Goal: Task Accomplishment & Management: Use online tool/utility

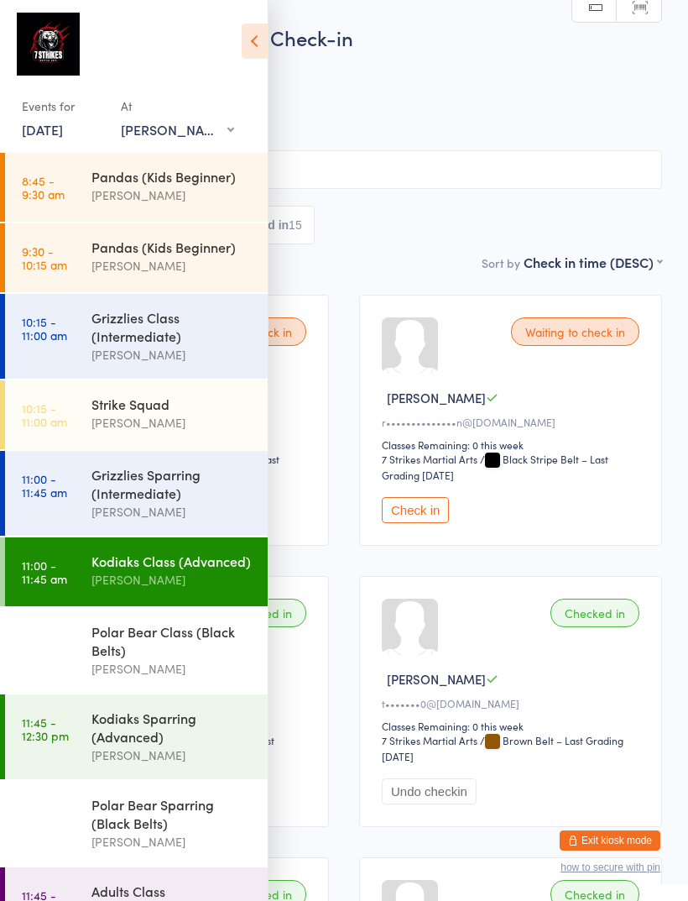
select select "1"
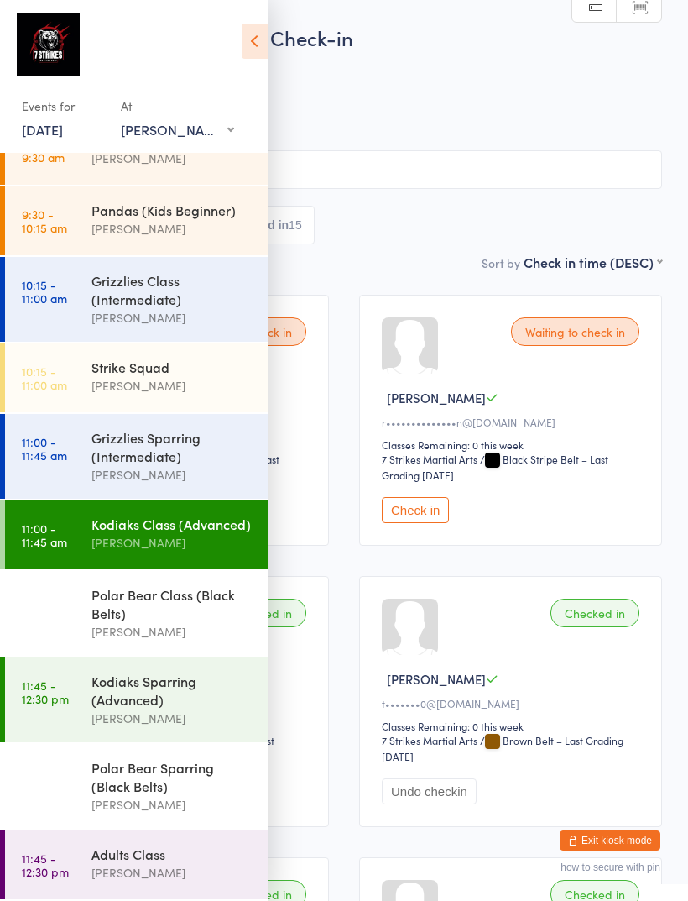
scroll to position [54, 0]
click at [517, 86] on span "[PERSON_NAME]" at bounding box center [331, 84] width 610 height 17
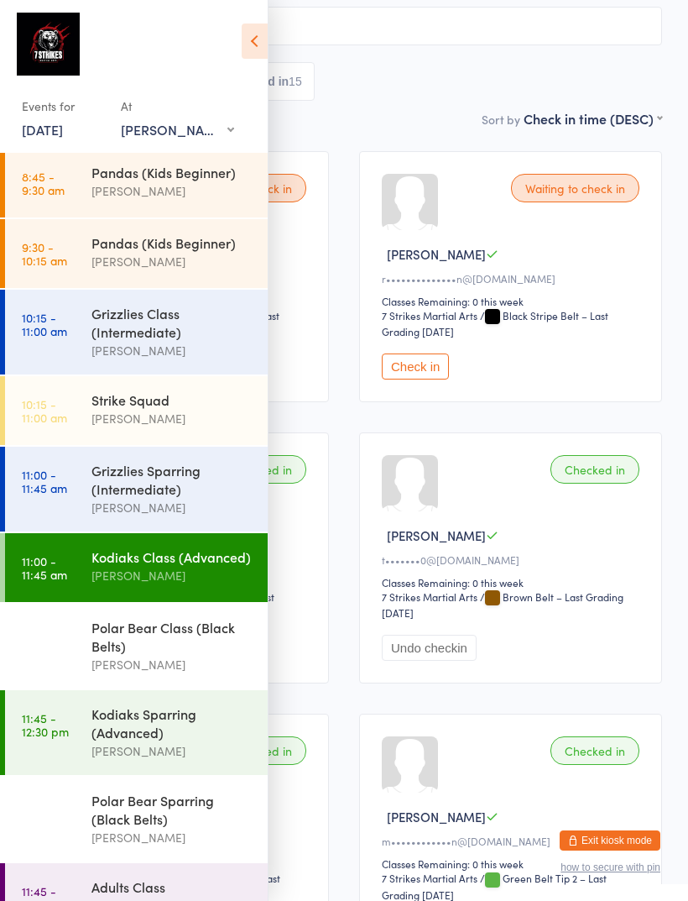
scroll to position [149, 0]
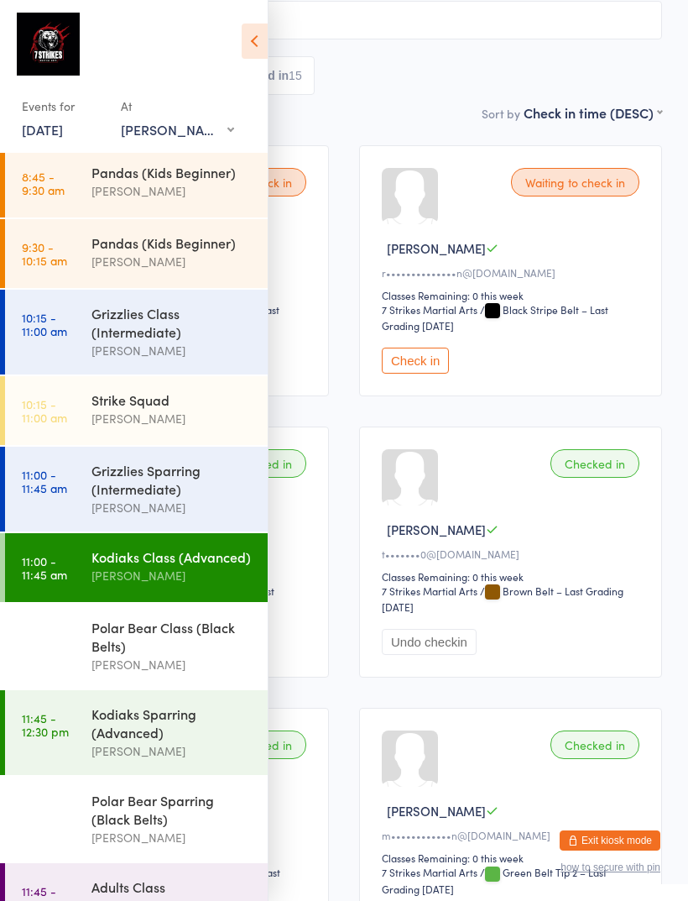
click at [154, 741] on div "Kodiaks Sparring (Advanced)" at bounding box center [172, 722] width 162 height 37
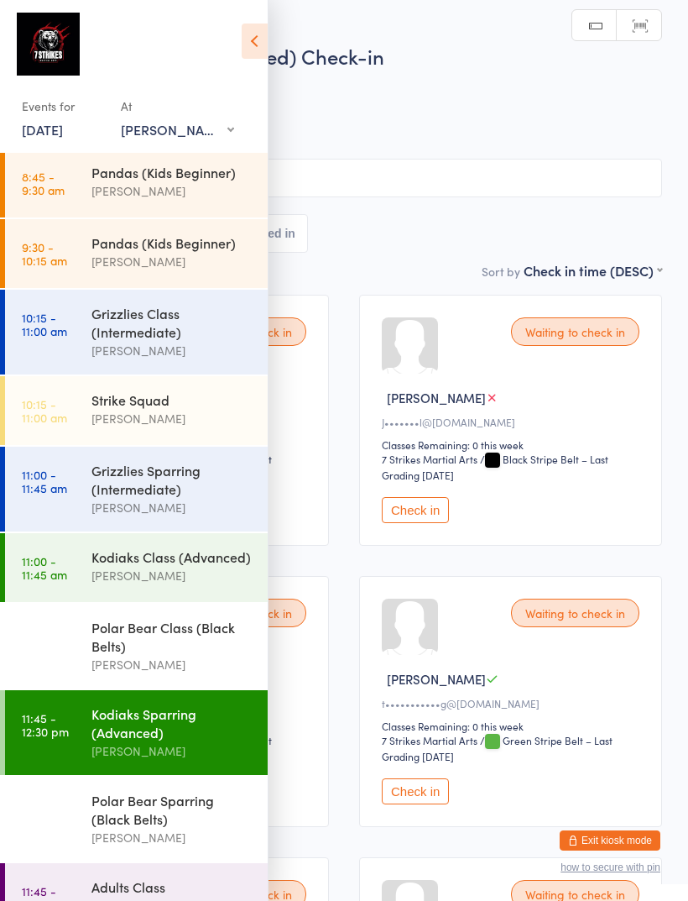
click at [264, 39] on icon at bounding box center [255, 40] width 26 height 35
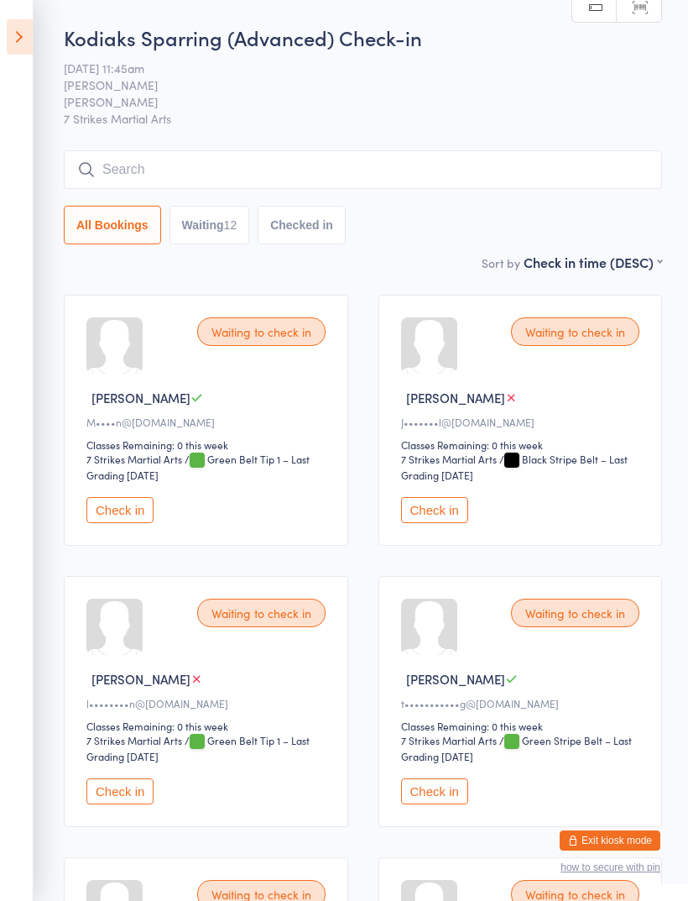
click at [454, 510] on button "Check in" at bounding box center [434, 510] width 67 height 26
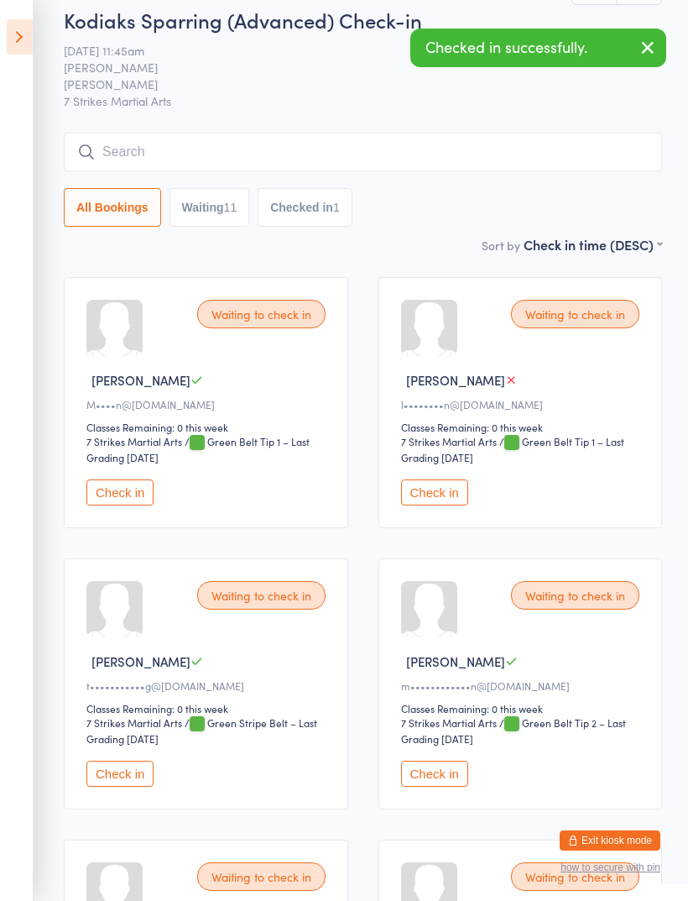
scroll to position [21, 0]
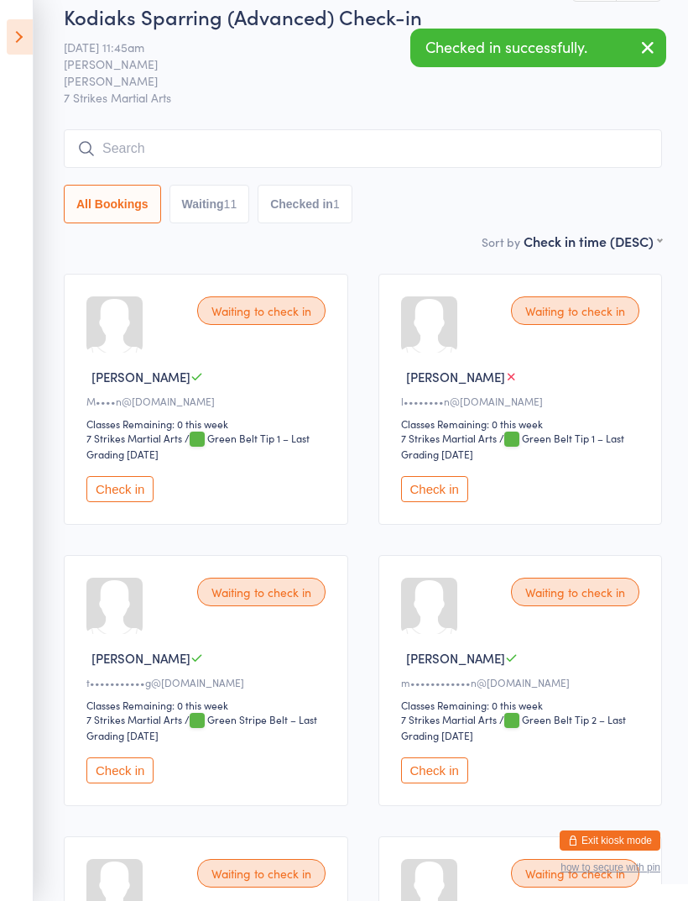
click at [22, 35] on icon at bounding box center [20, 36] width 26 height 35
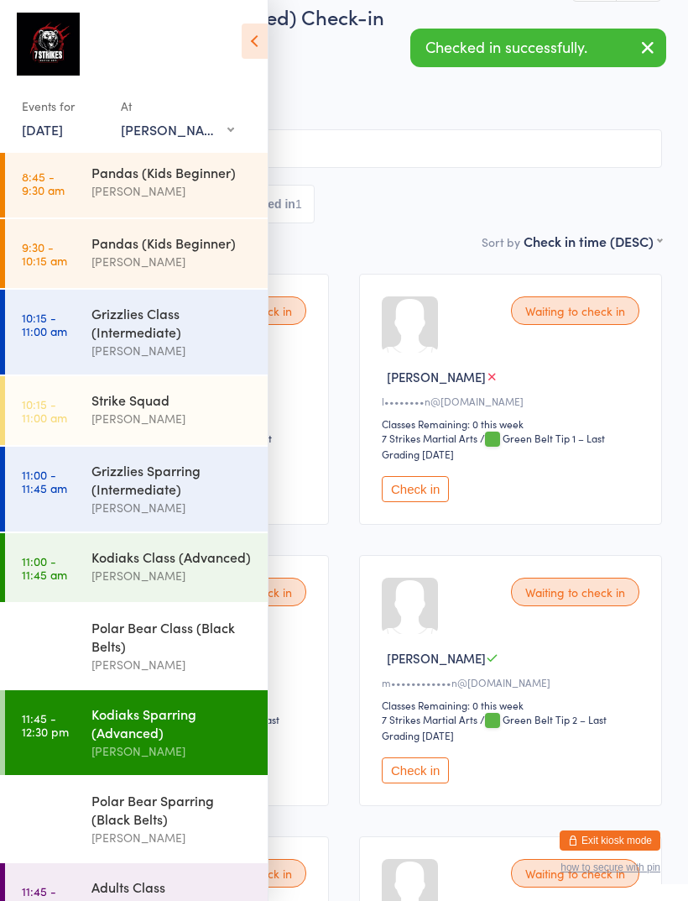
click at [93, 822] on div "Polar Bear Sparring (Black Belts)" at bounding box center [172, 809] width 162 height 37
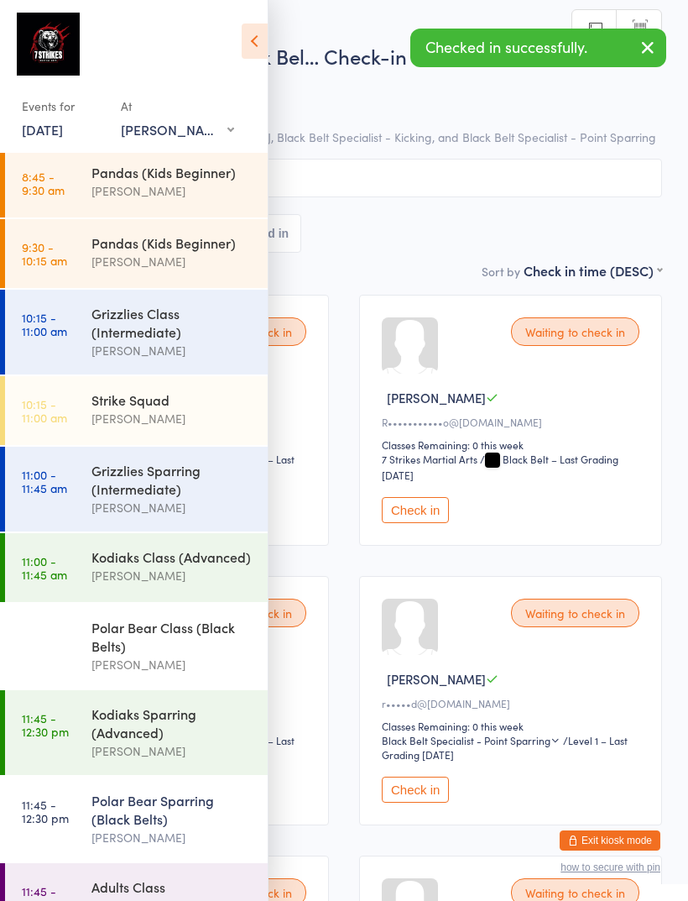
click at [253, 53] on icon at bounding box center [255, 40] width 26 height 35
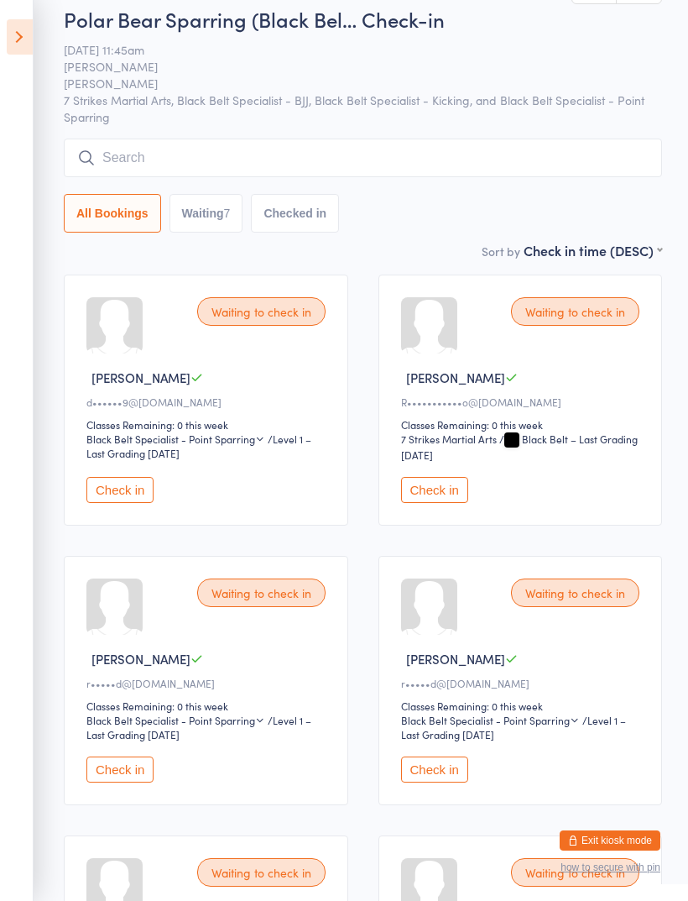
scroll to position [41, 0]
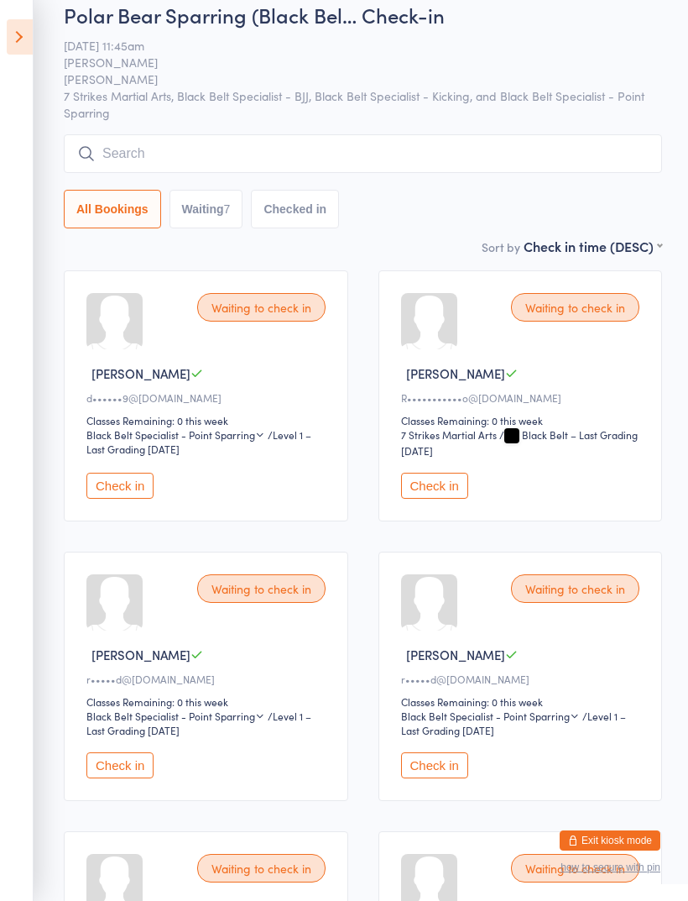
click at [447, 778] on button "Check in" at bounding box center [434, 765] width 67 height 26
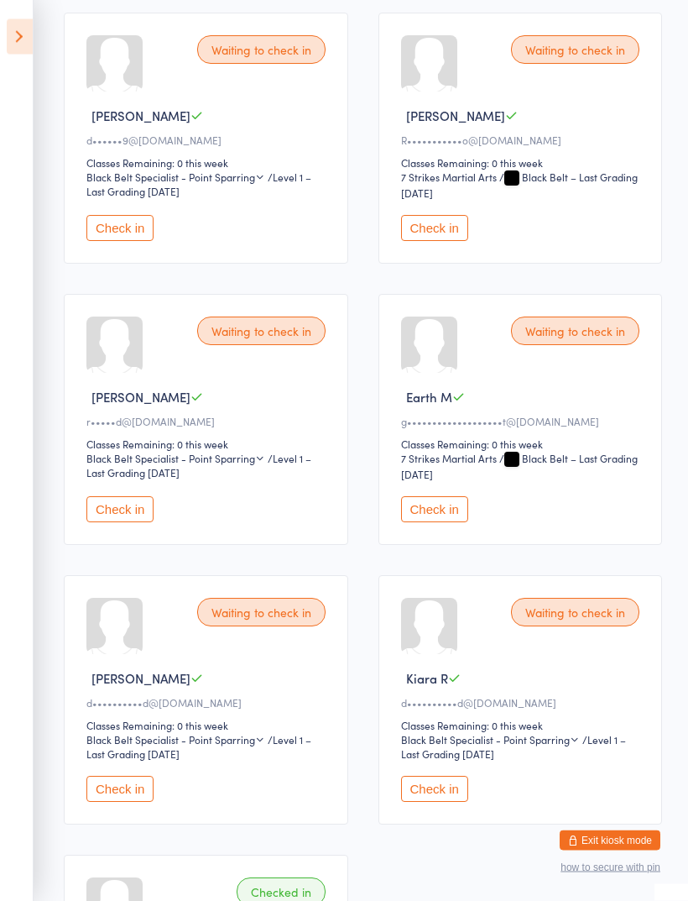
scroll to position [299, 0]
click at [105, 522] on button "Check in" at bounding box center [119, 509] width 67 height 26
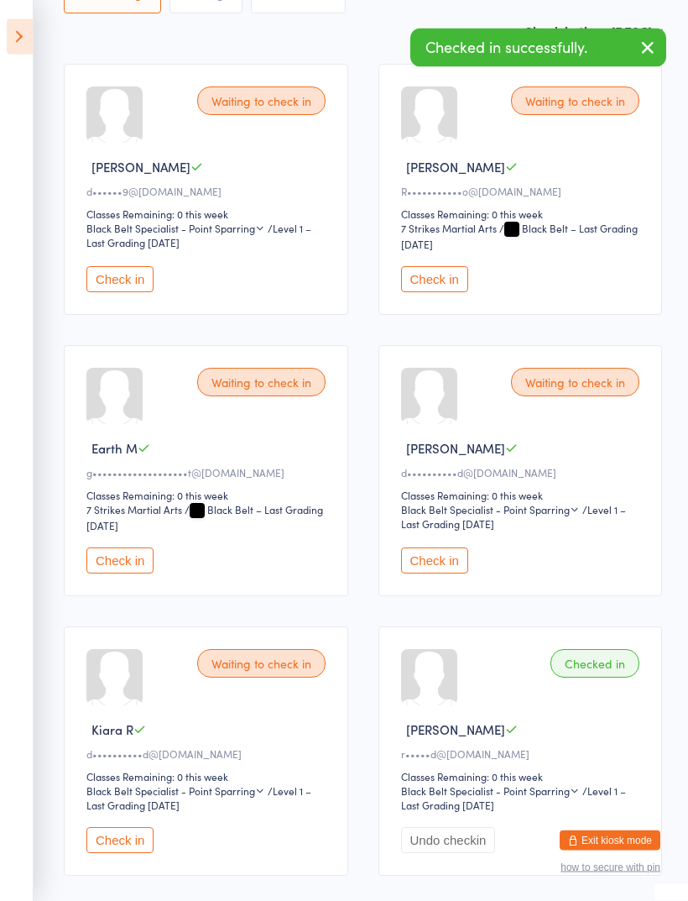
click at [113, 289] on button "Check in" at bounding box center [119, 280] width 67 height 26
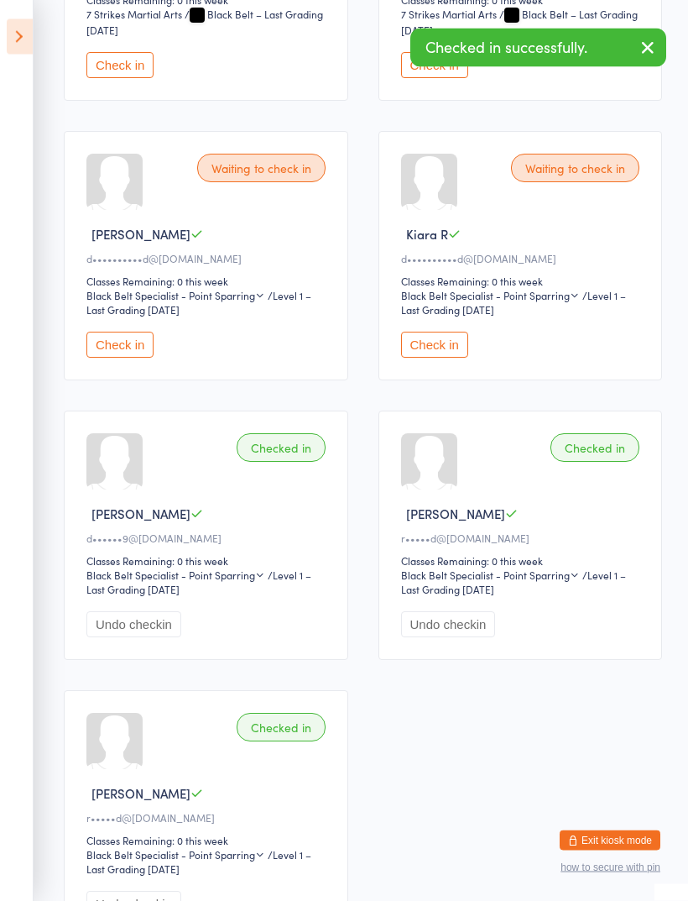
scroll to position [451, 0]
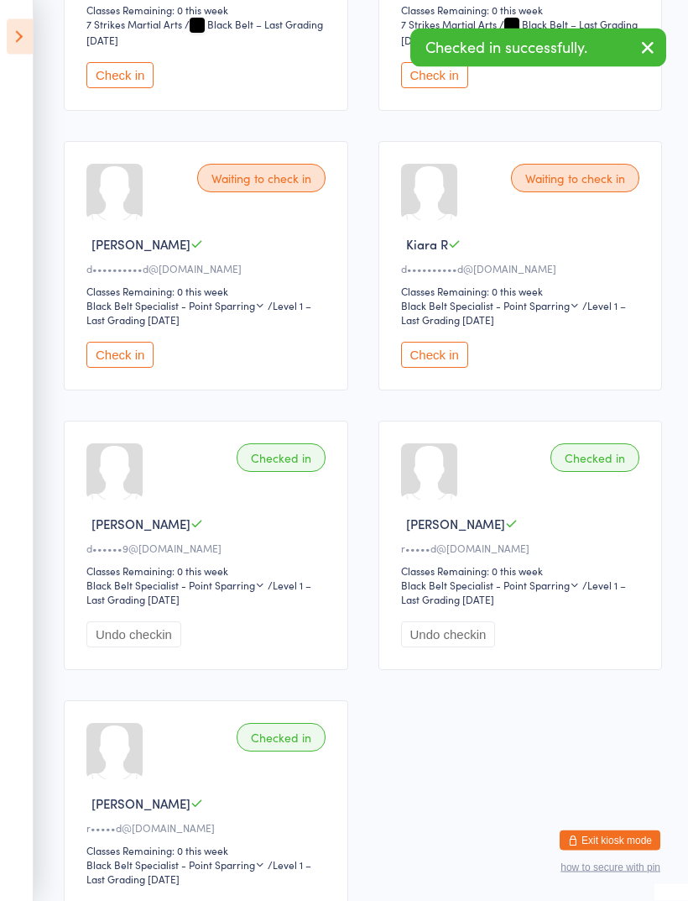
click at [449, 368] on button "Check in" at bounding box center [434, 355] width 67 height 26
click at [113, 368] on button "Check in" at bounding box center [119, 355] width 67 height 26
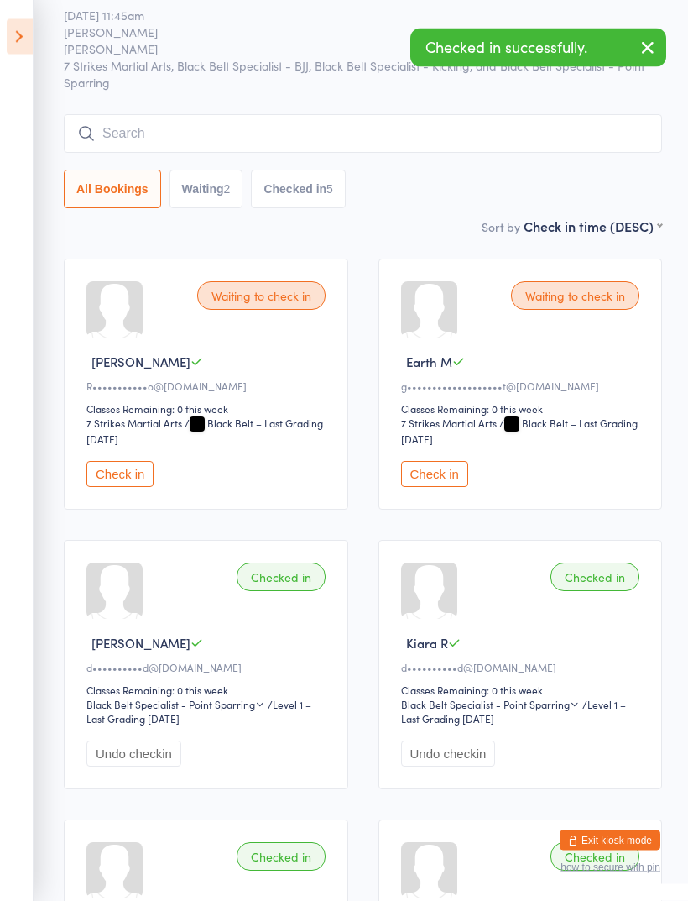
scroll to position [0, 0]
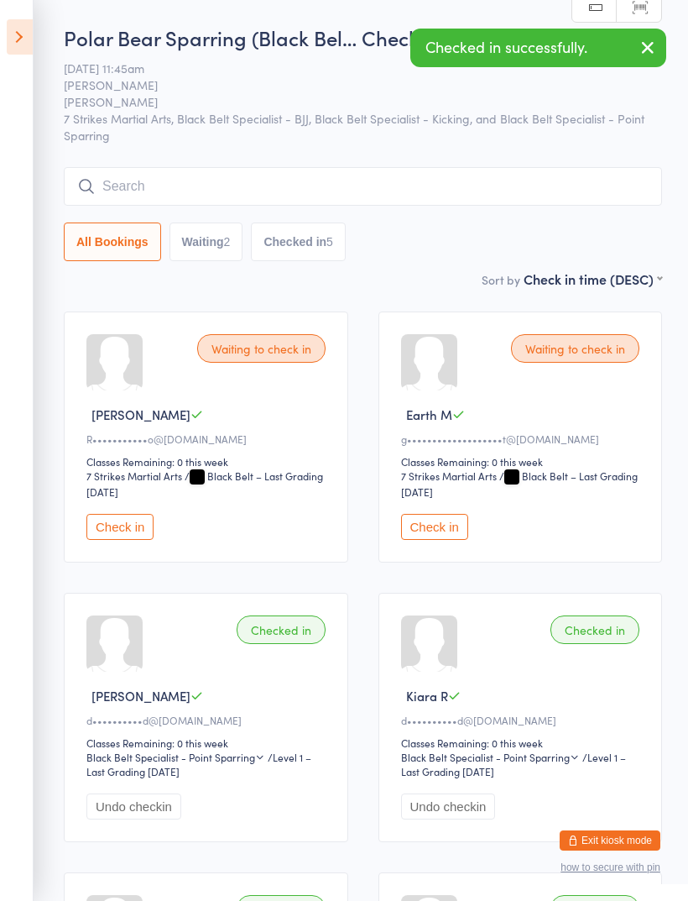
click at [426, 181] on input "search" at bounding box center [363, 186] width 598 height 39
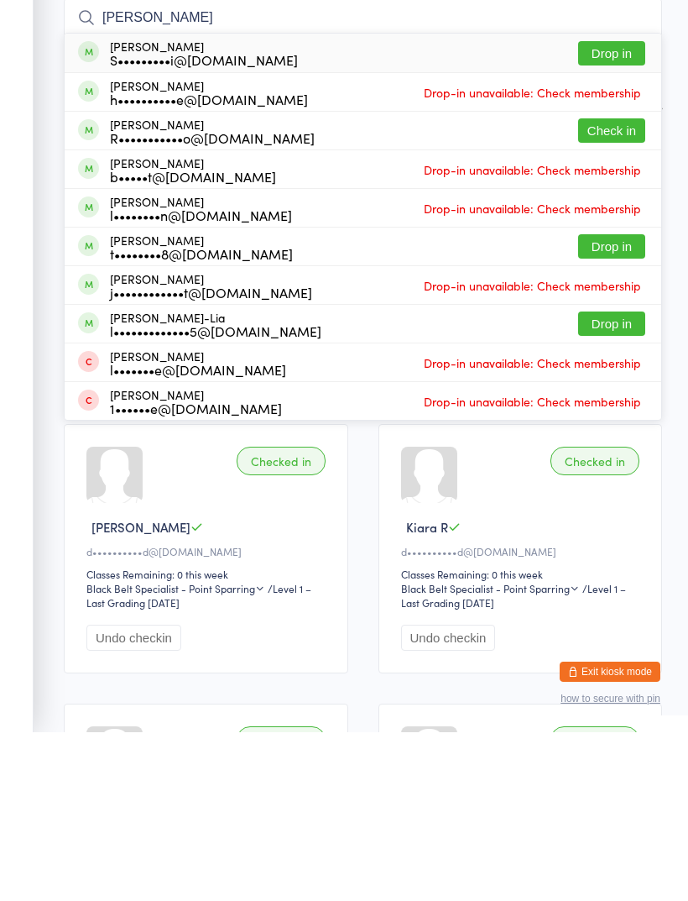
type input "[PERSON_NAME]"
click at [619, 287] on button "Check in" at bounding box center [611, 299] width 67 height 24
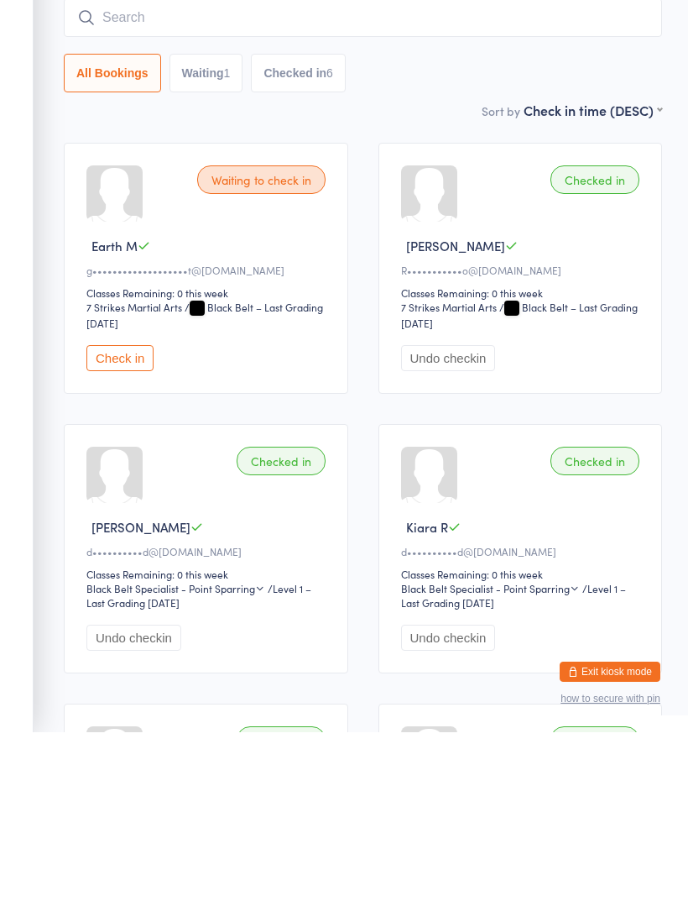
click at [457, 167] on input "search" at bounding box center [363, 186] width 598 height 39
click at [132, 514] on button "Check in" at bounding box center [119, 527] width 67 height 26
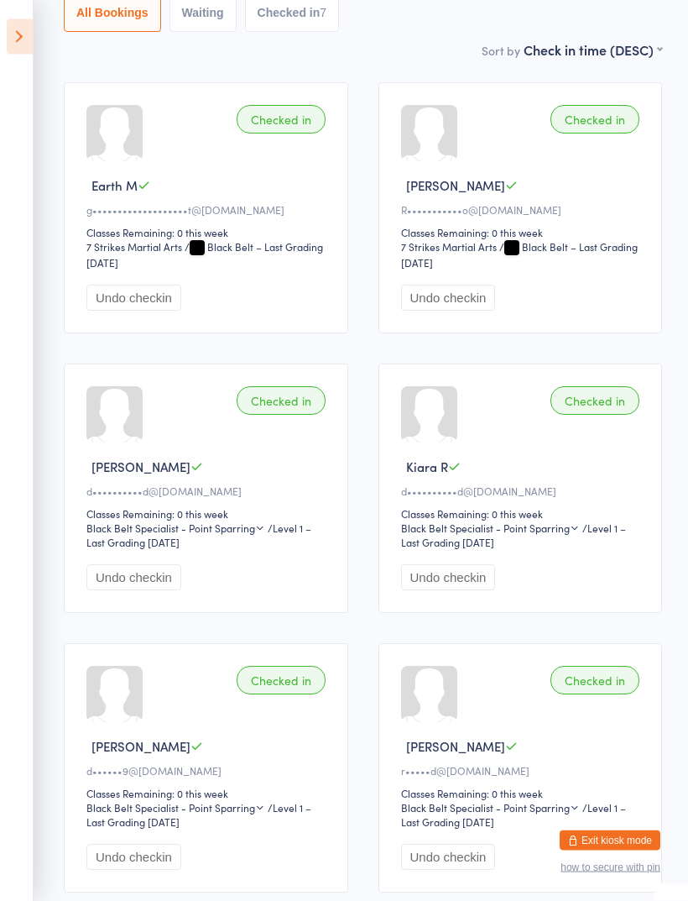
scroll to position [217, 0]
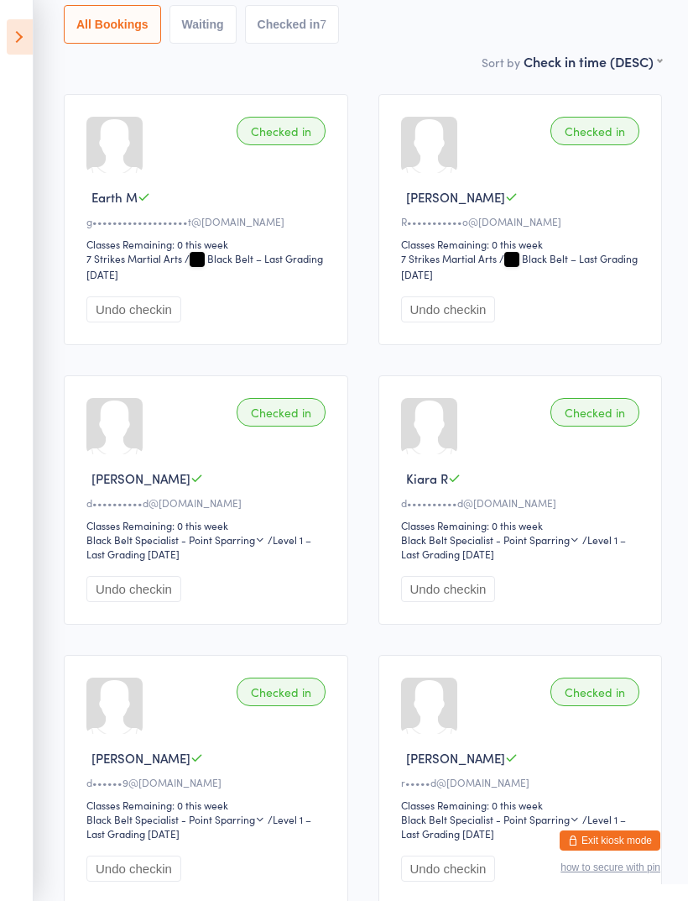
click at [20, 42] on icon at bounding box center [20, 36] width 26 height 35
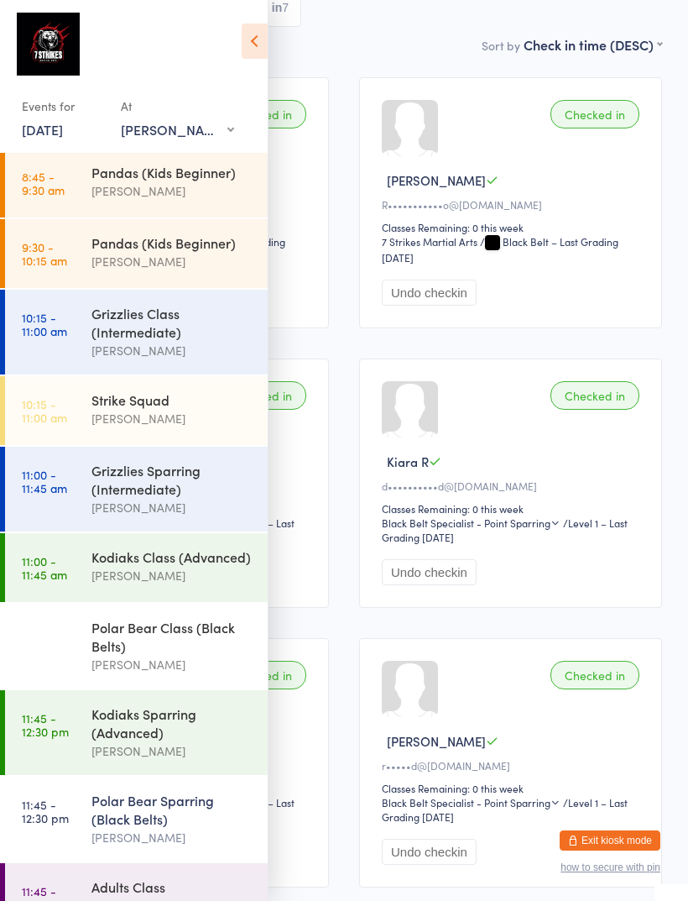
click at [85, 738] on link "11:45 - 12:30 pm Kodiaks Sparring (Advanced) [PERSON_NAME]" at bounding box center [136, 732] width 263 height 85
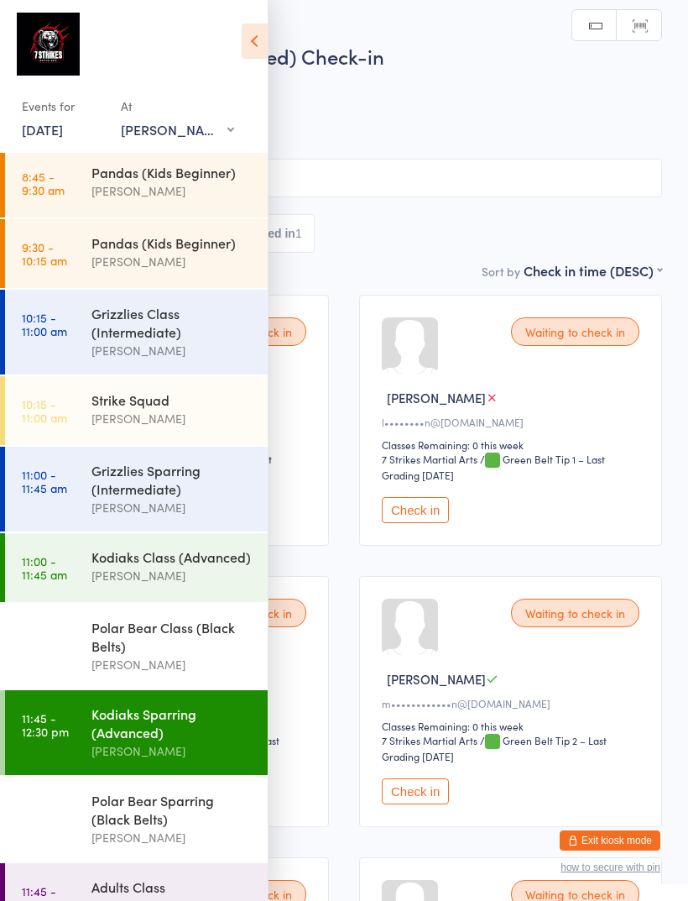
click at [248, 30] on icon at bounding box center [255, 40] width 26 height 35
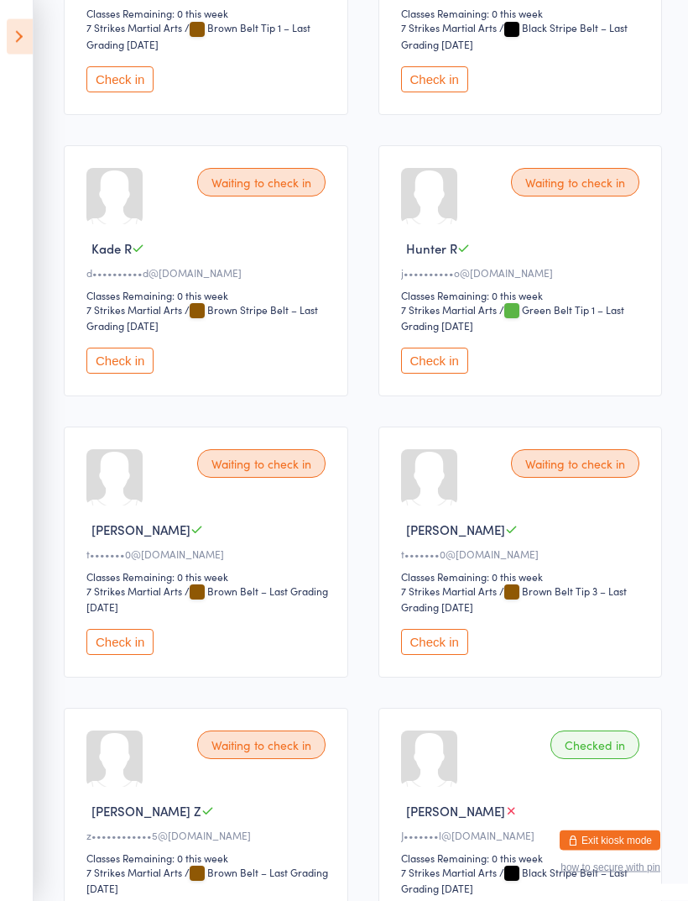
scroll to position [994, 0]
click at [103, 655] on button "Check in" at bounding box center [119, 642] width 67 height 26
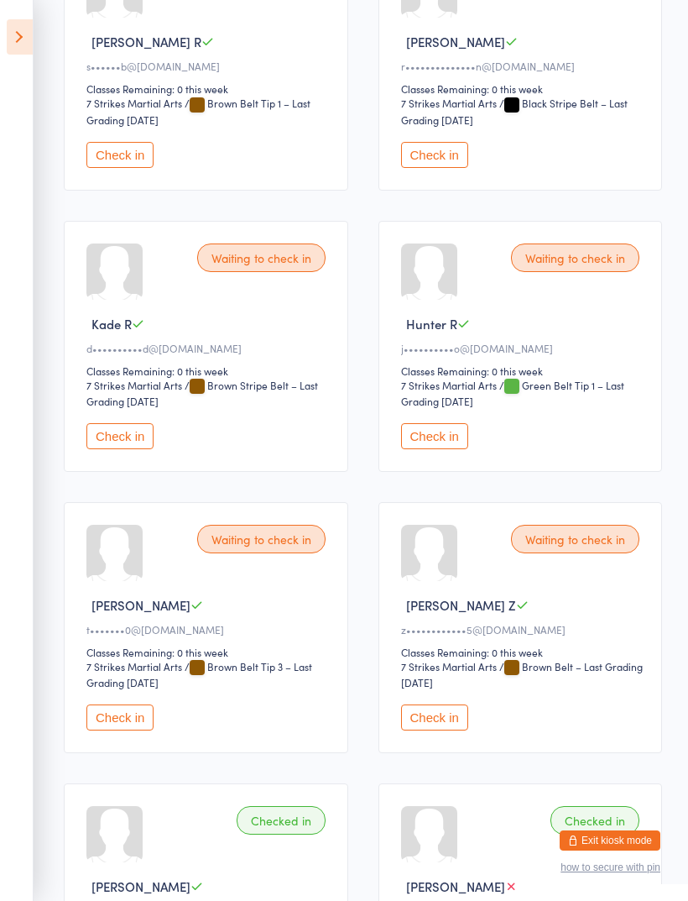
scroll to position [945, 0]
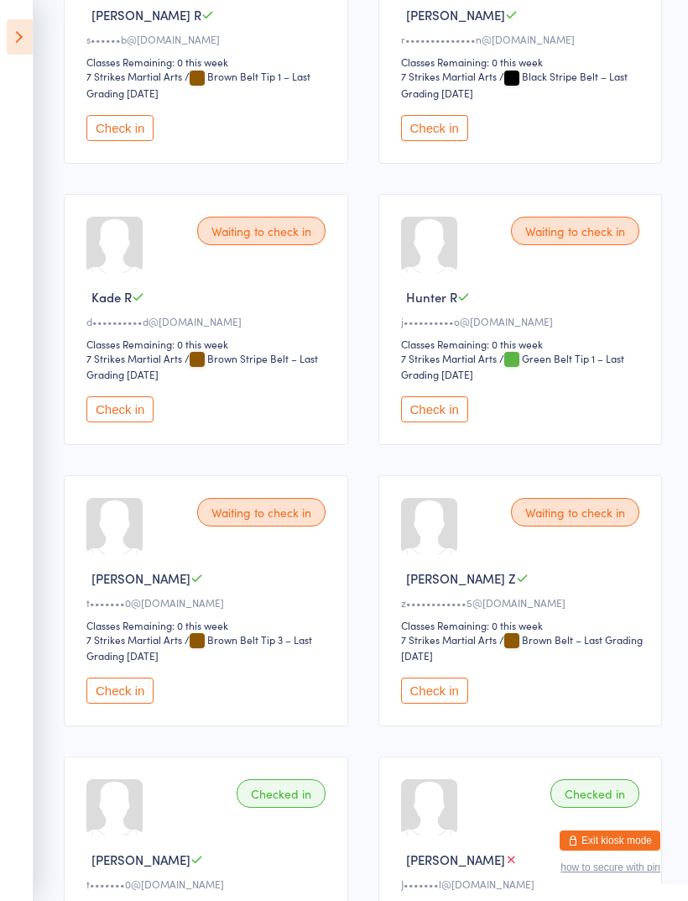
click at [445, 703] on button "Check in" at bounding box center [434, 690] width 67 height 26
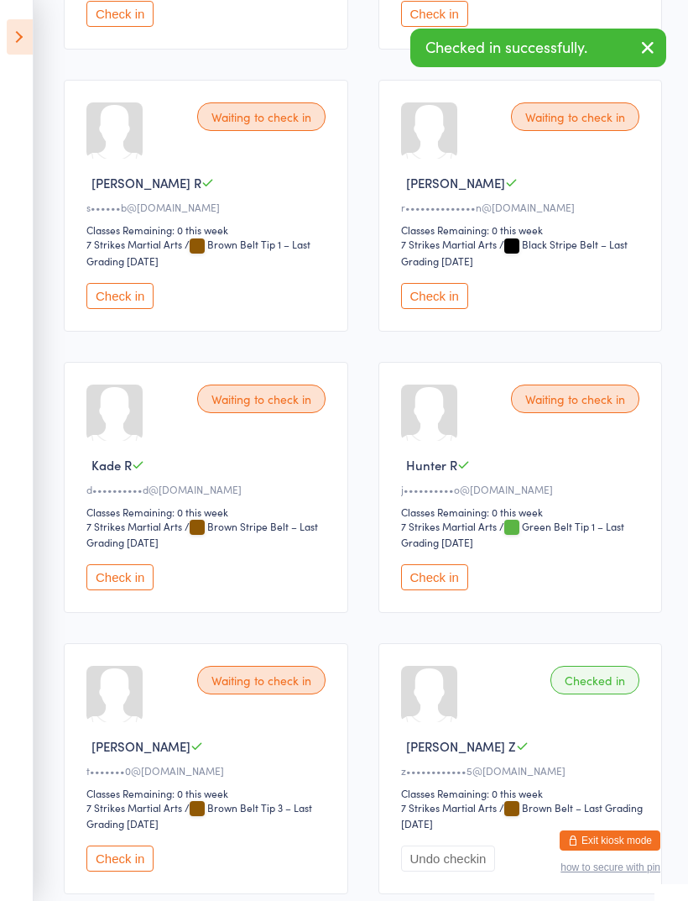
scroll to position [778, 0]
click at [467, 589] on button "Check in" at bounding box center [434, 576] width 67 height 26
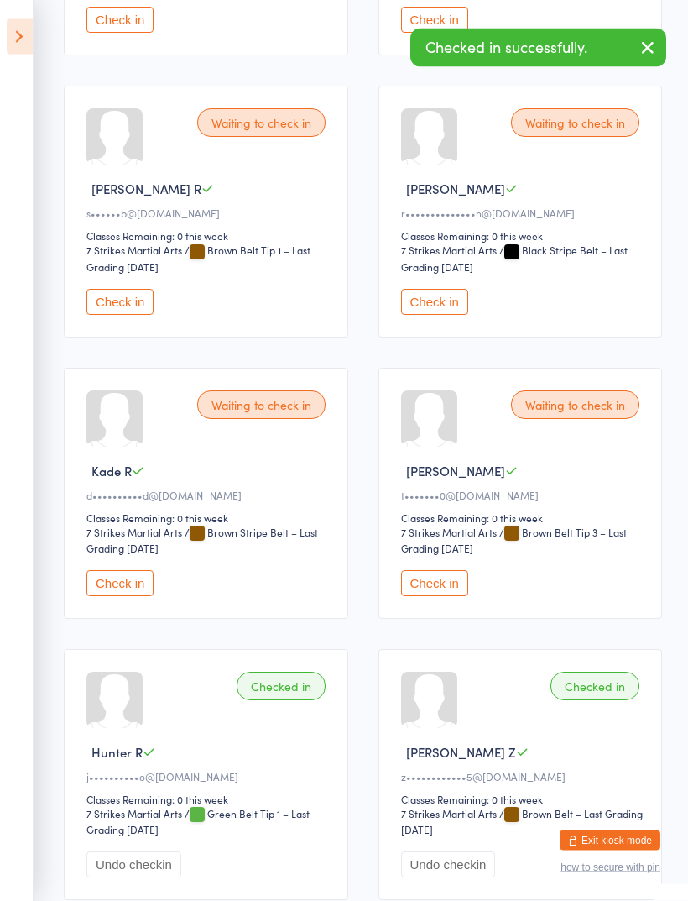
scroll to position [771, 0]
click at [100, 596] on button "Check in" at bounding box center [119, 583] width 67 height 26
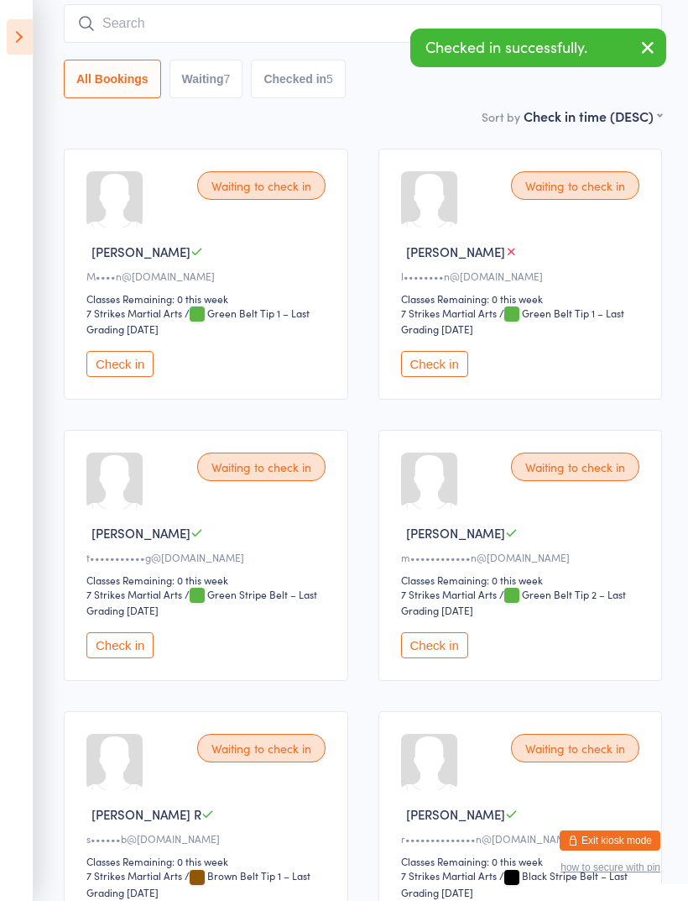
scroll to position [145, 0]
click at [444, 353] on div "Waiting to check in [PERSON_NAME] M l••••••••n@[DOMAIN_NAME] Classes Remaining:…" at bounding box center [521, 274] width 285 height 251
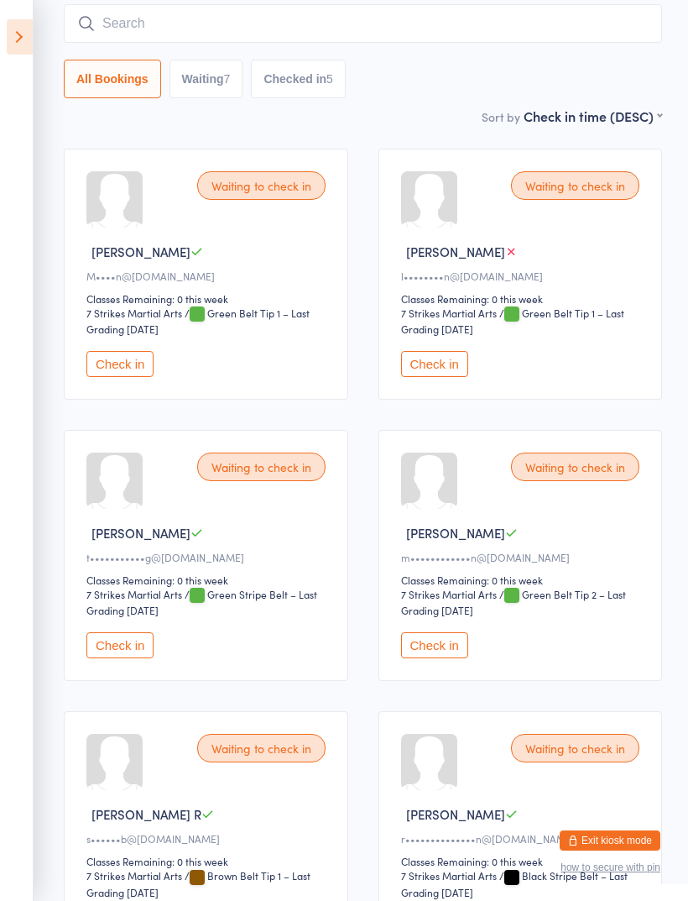
click at [443, 366] on button "Check in" at bounding box center [434, 364] width 67 height 26
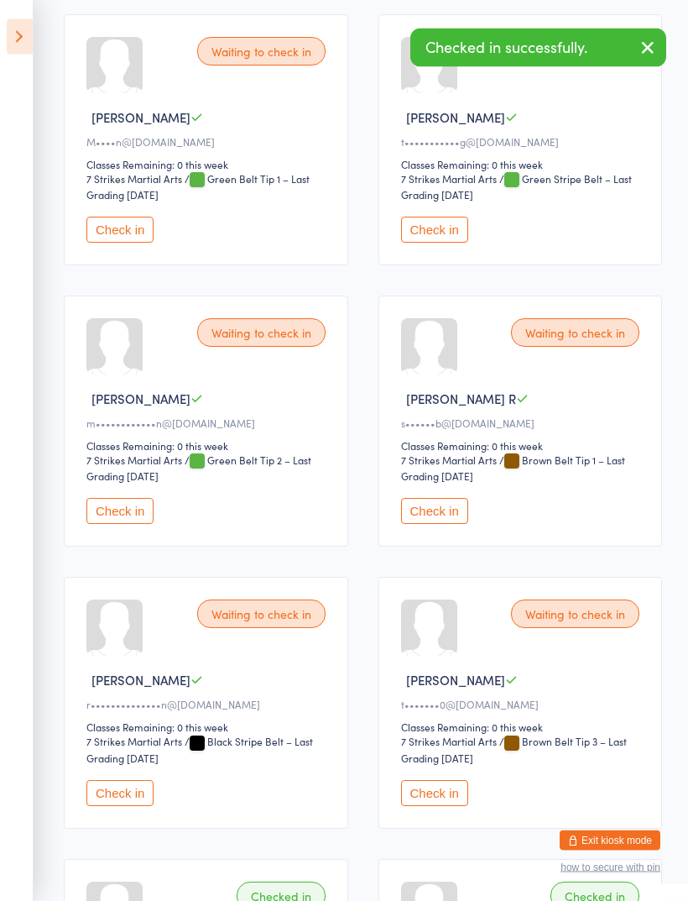
click at [449, 525] on button "Check in" at bounding box center [434, 512] width 67 height 26
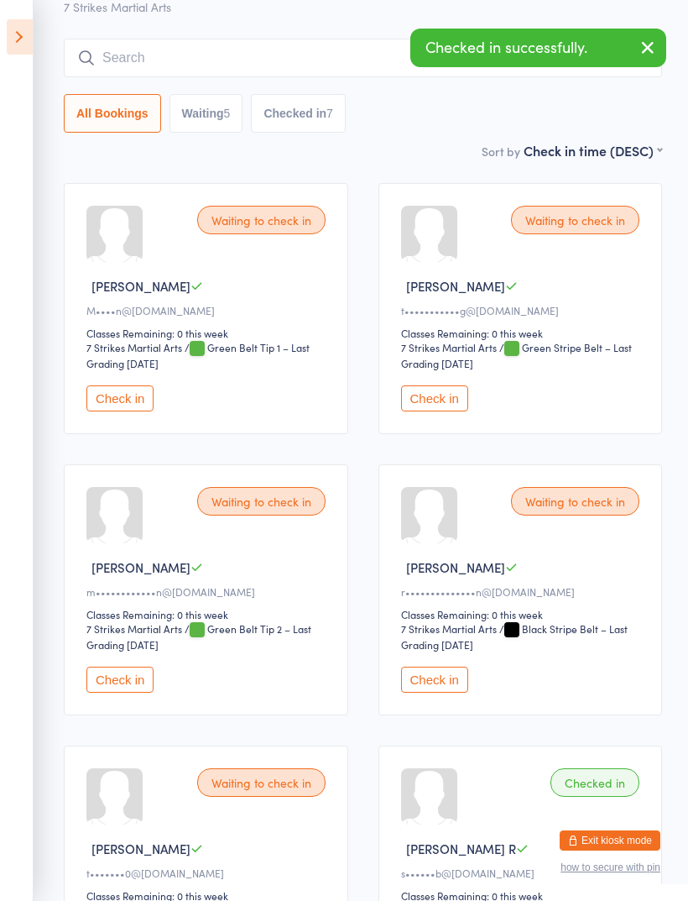
scroll to position [0, 0]
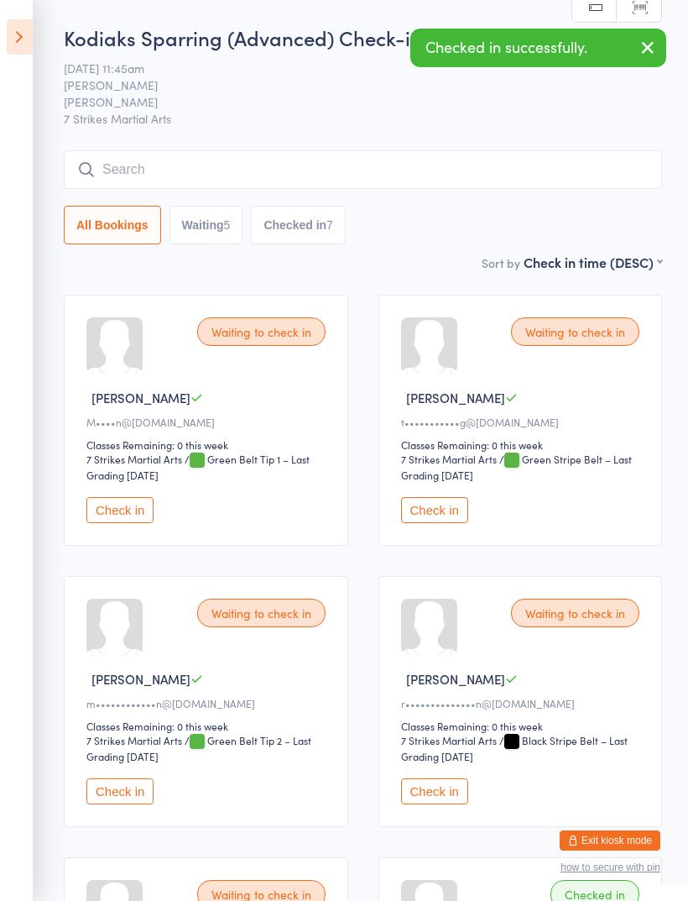
click at [437, 169] on input "search" at bounding box center [363, 169] width 598 height 39
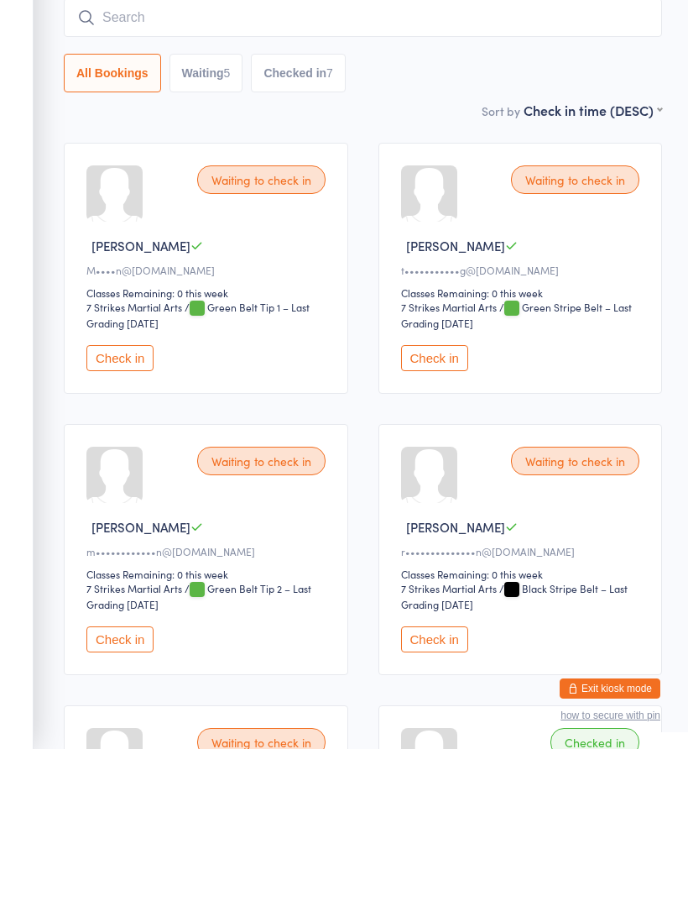
click at [142, 497] on button "Check in" at bounding box center [119, 510] width 67 height 26
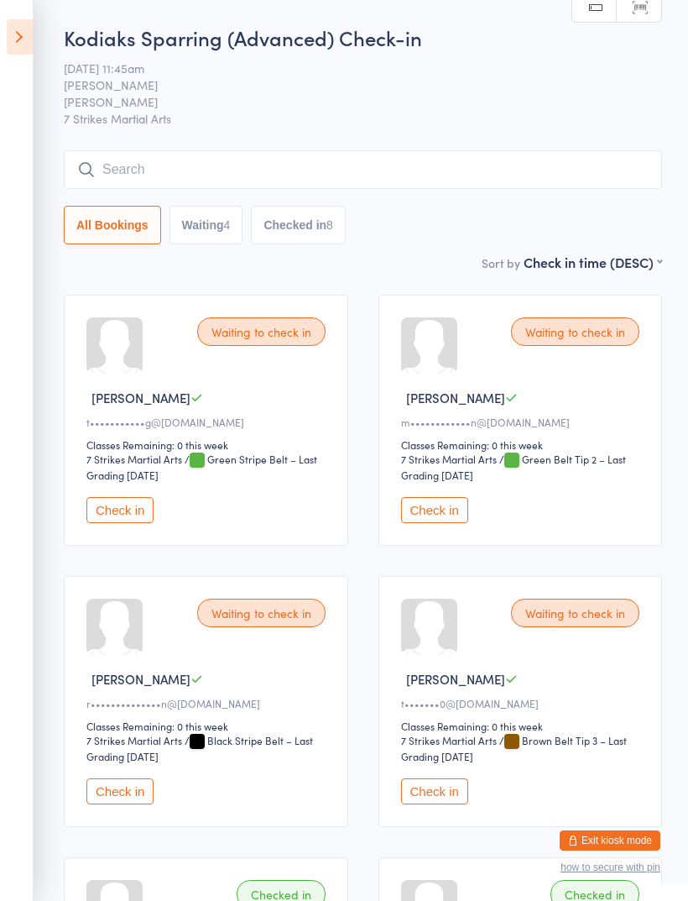
click at [159, 186] on input "search" at bounding box center [363, 169] width 598 height 39
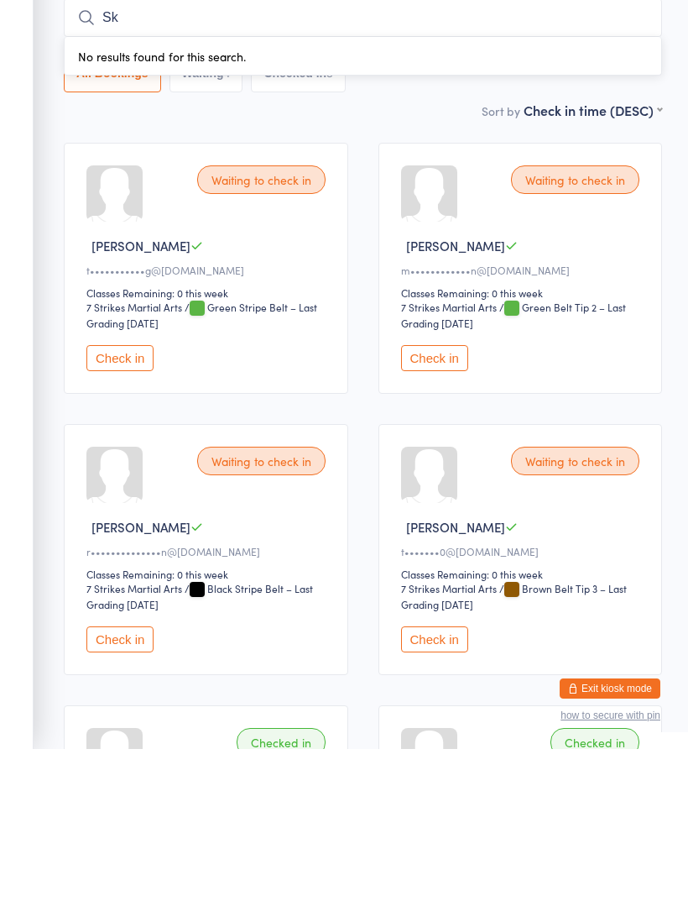
type input "S"
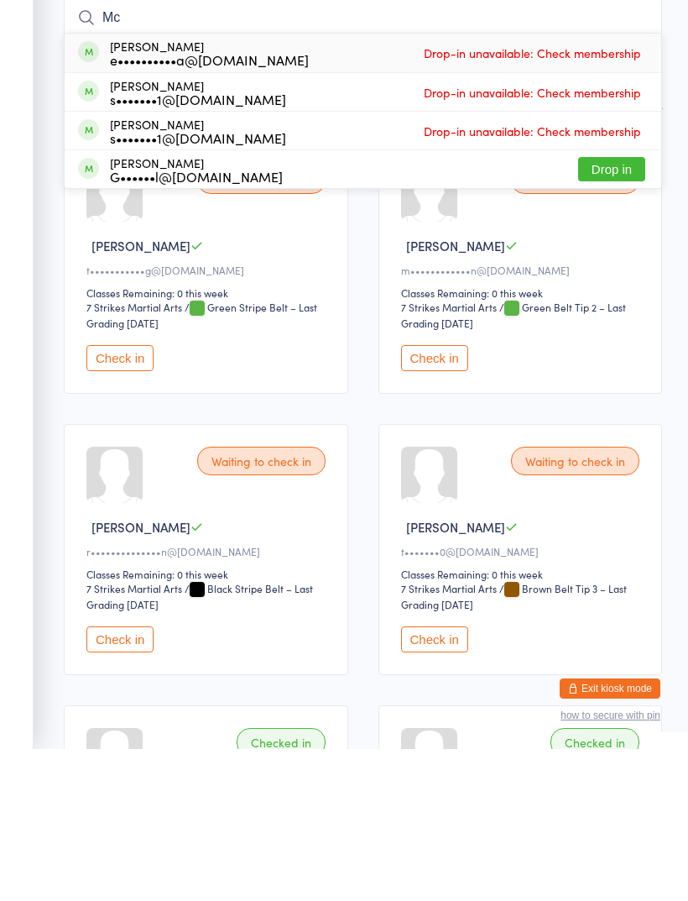
type input "M"
